Goal: Information Seeking & Learning: Learn about a topic

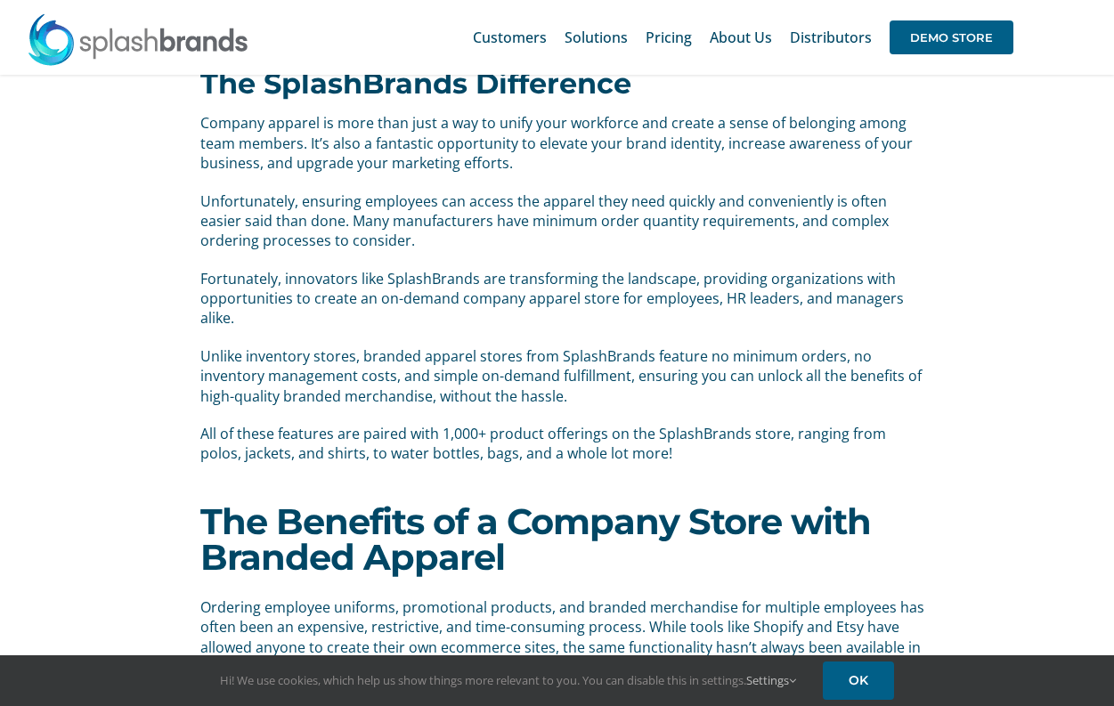
scroll to position [101, 0]
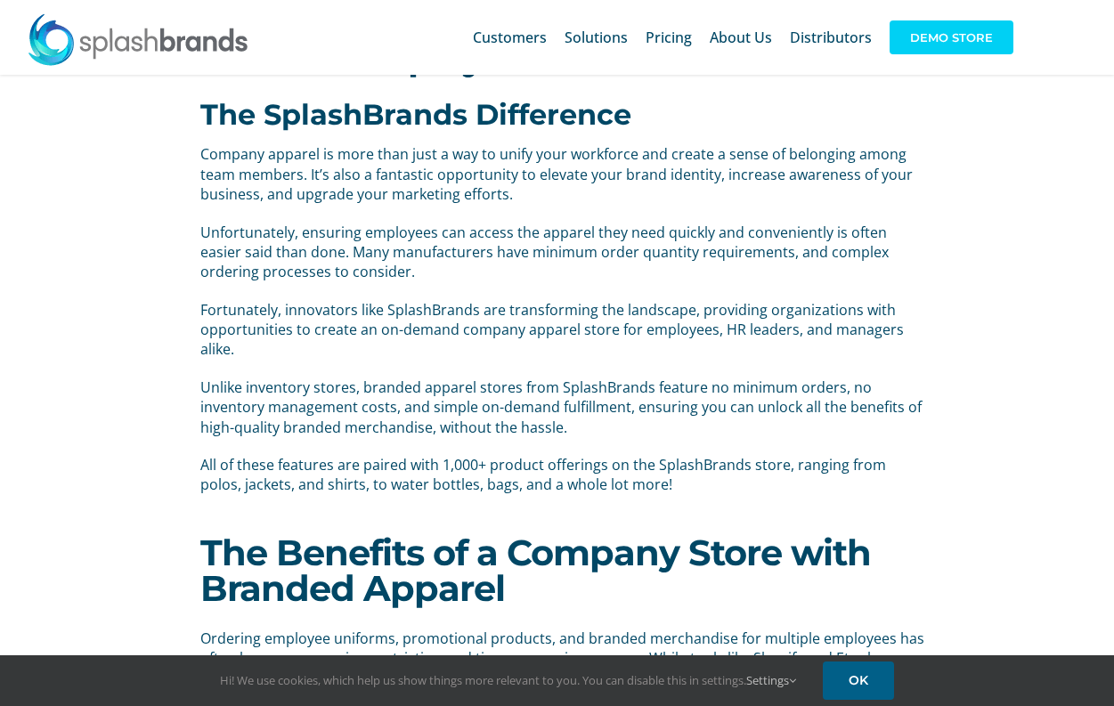
click at [939, 38] on span "DEMO STORE" at bounding box center [952, 37] width 124 height 34
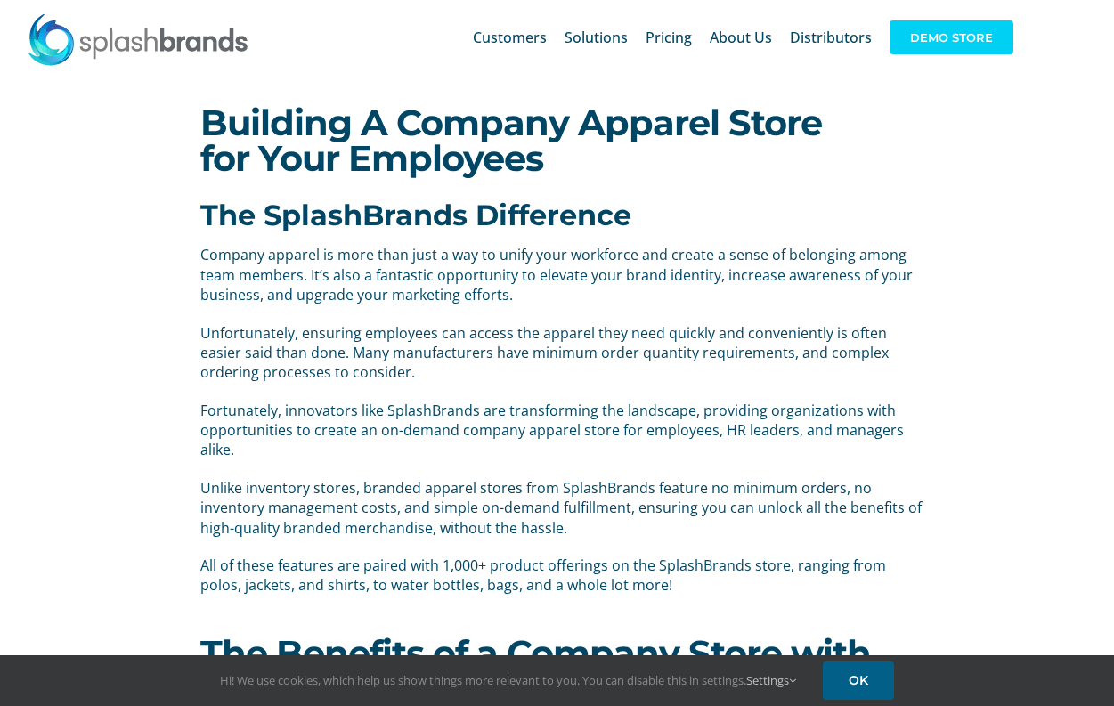
click at [974, 32] on span "DEMO STORE" at bounding box center [952, 37] width 124 height 34
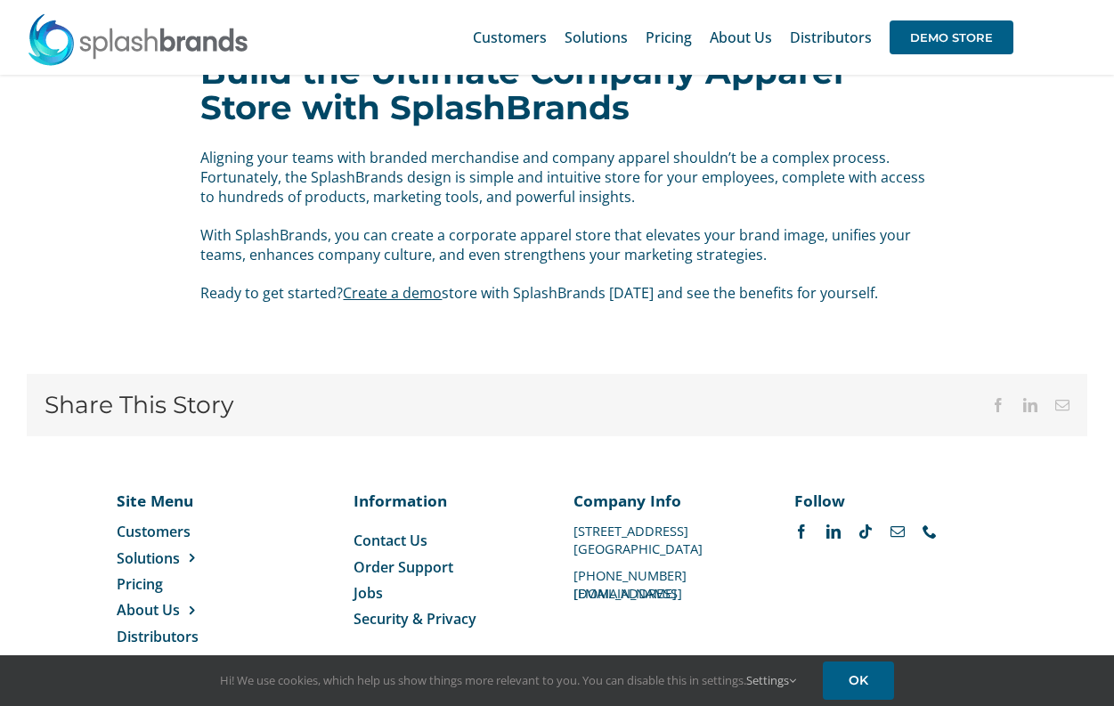
scroll to position [3553, 0]
click at [414, 284] on link "Create a demo" at bounding box center [392, 294] width 99 height 20
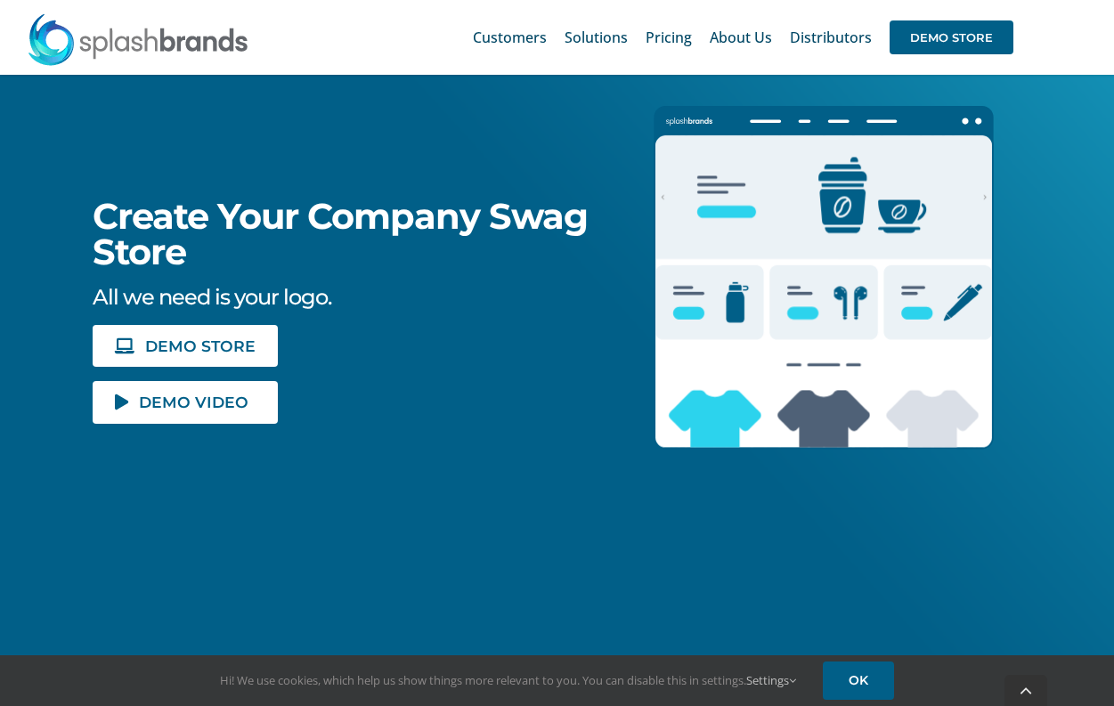
scroll to position [245, 0]
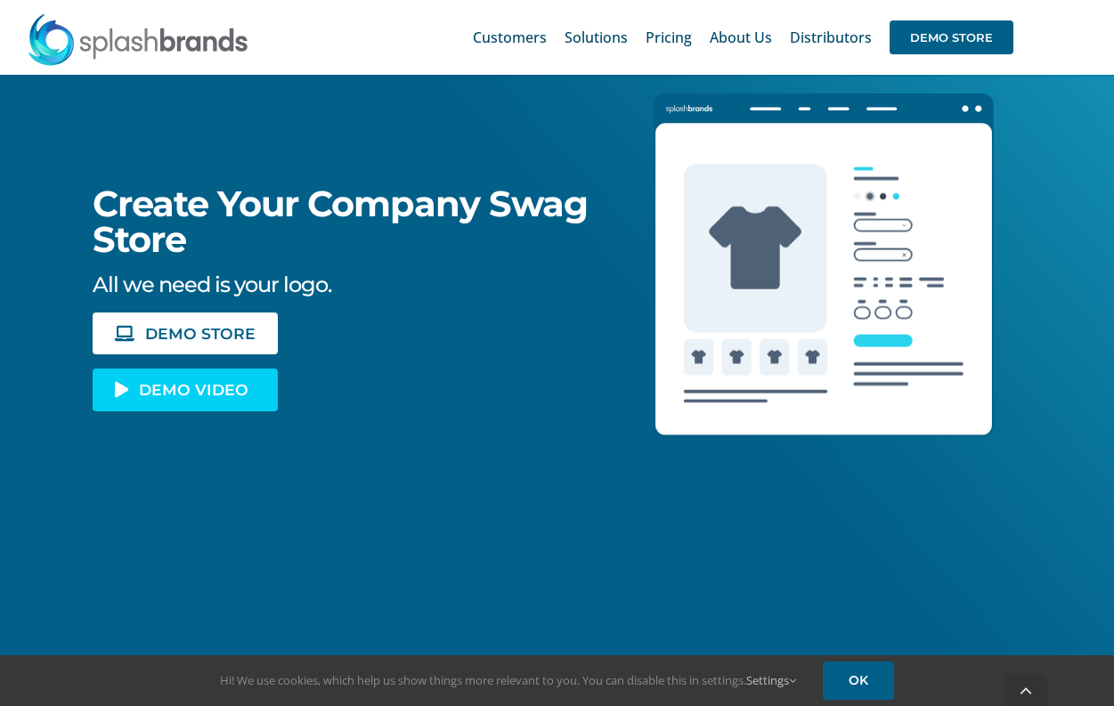
click at [197, 390] on span "DEMO VIDEO" at bounding box center [194, 389] width 110 height 15
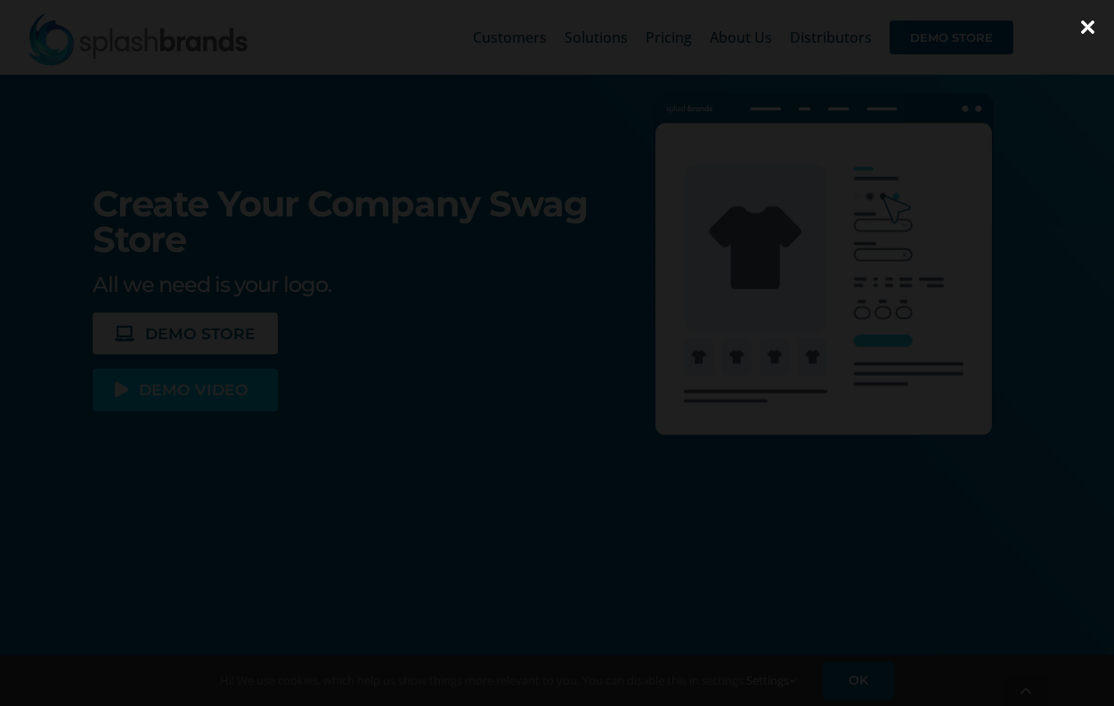
scroll to position [237, 0]
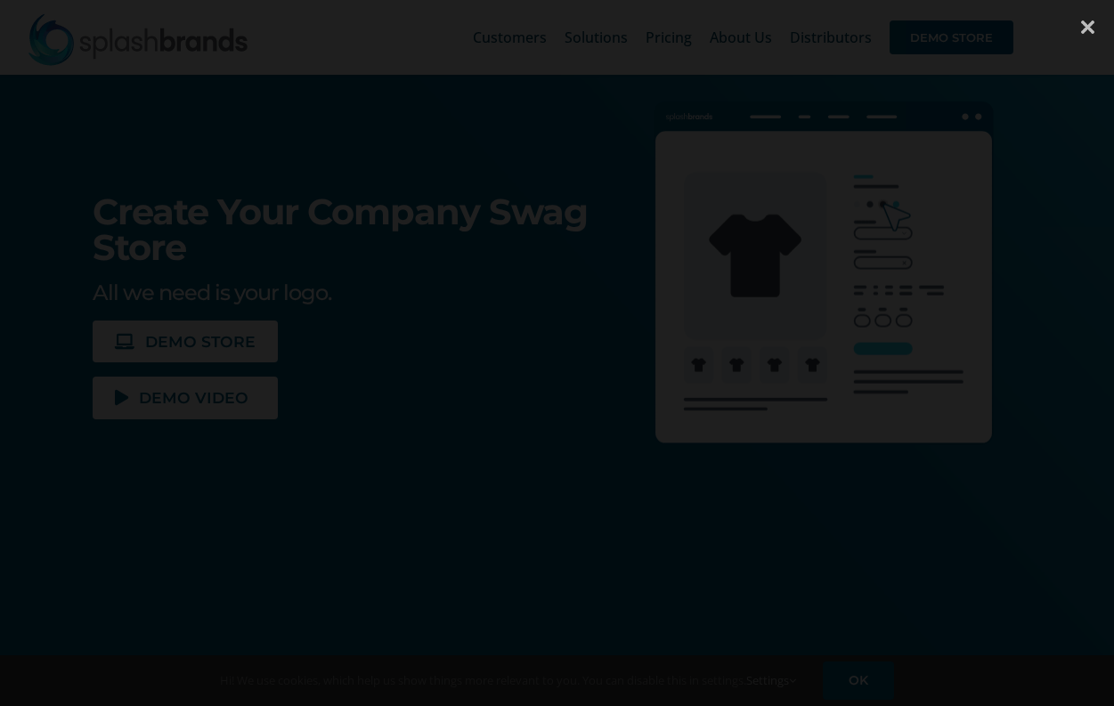
click at [1096, 23] on div at bounding box center [1087, 26] width 53 height 53
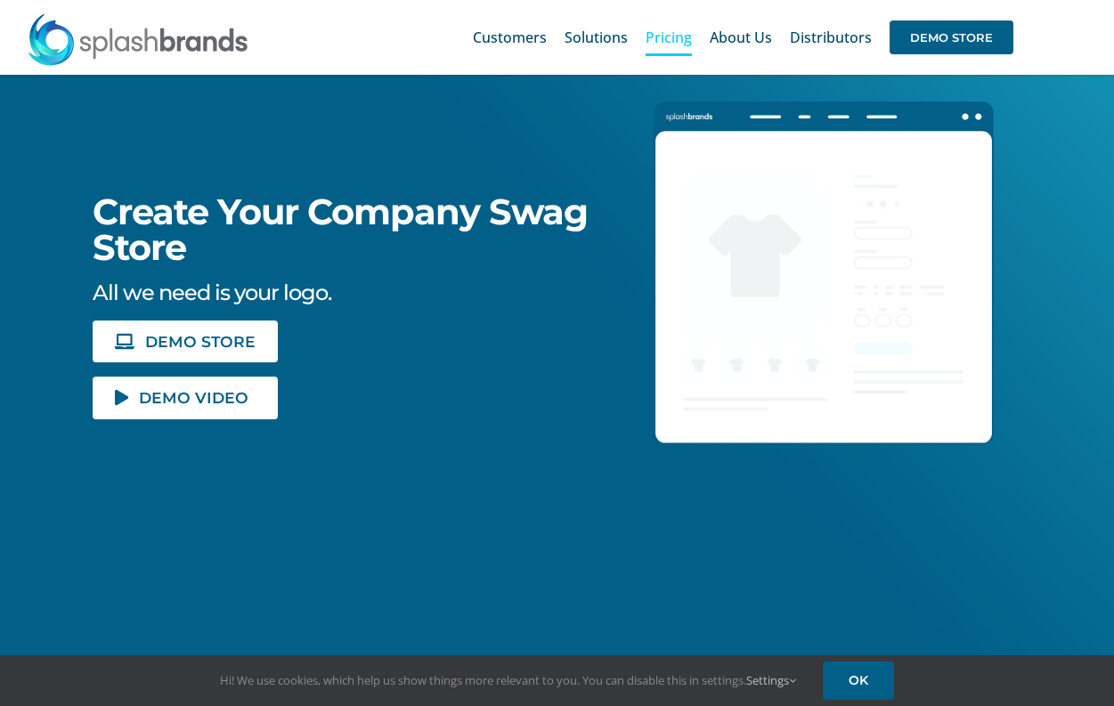
click at [675, 40] on span "Pricing" at bounding box center [669, 37] width 46 height 14
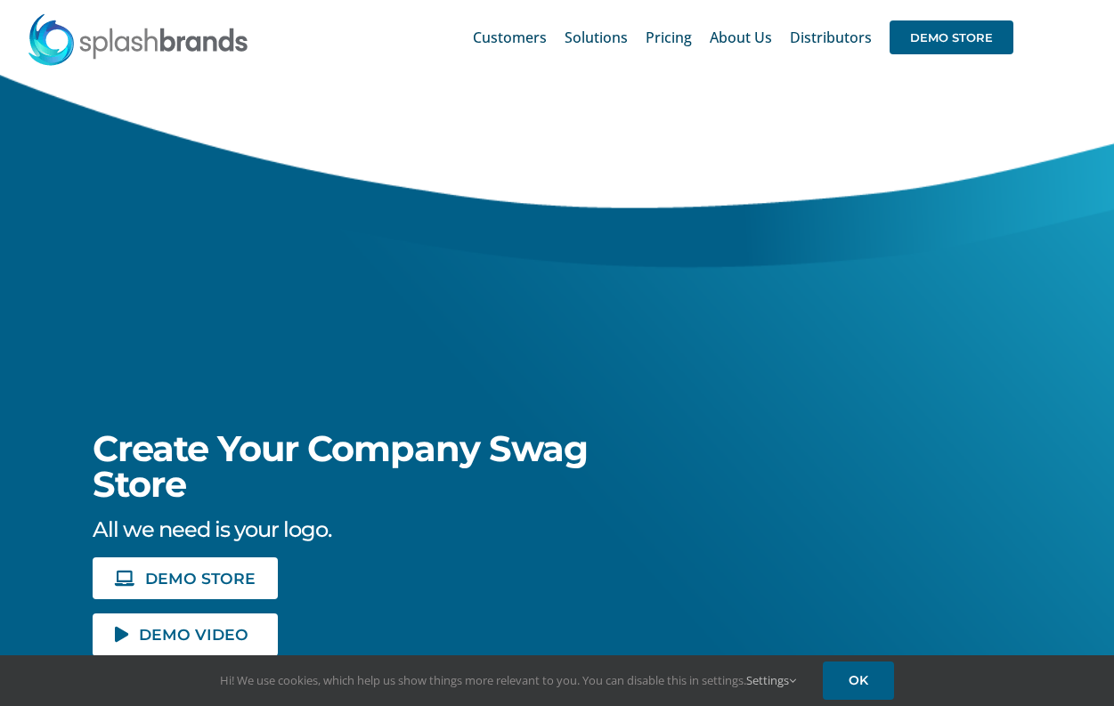
scroll to position [237, 0]
